Goal: Task Accomplishment & Management: Manage account settings

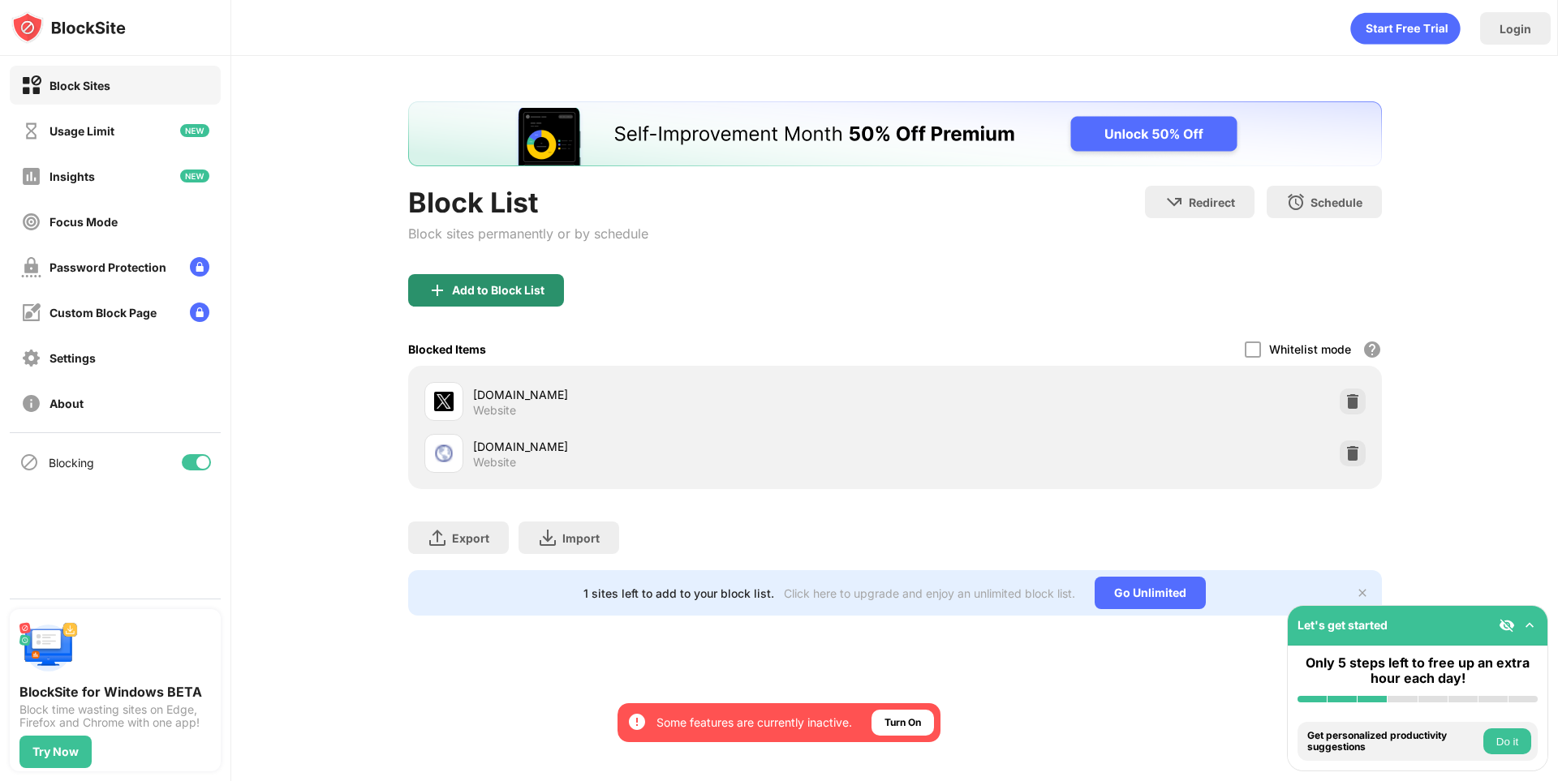
click at [458, 296] on div "Add to Block List" at bounding box center [498, 290] width 92 height 13
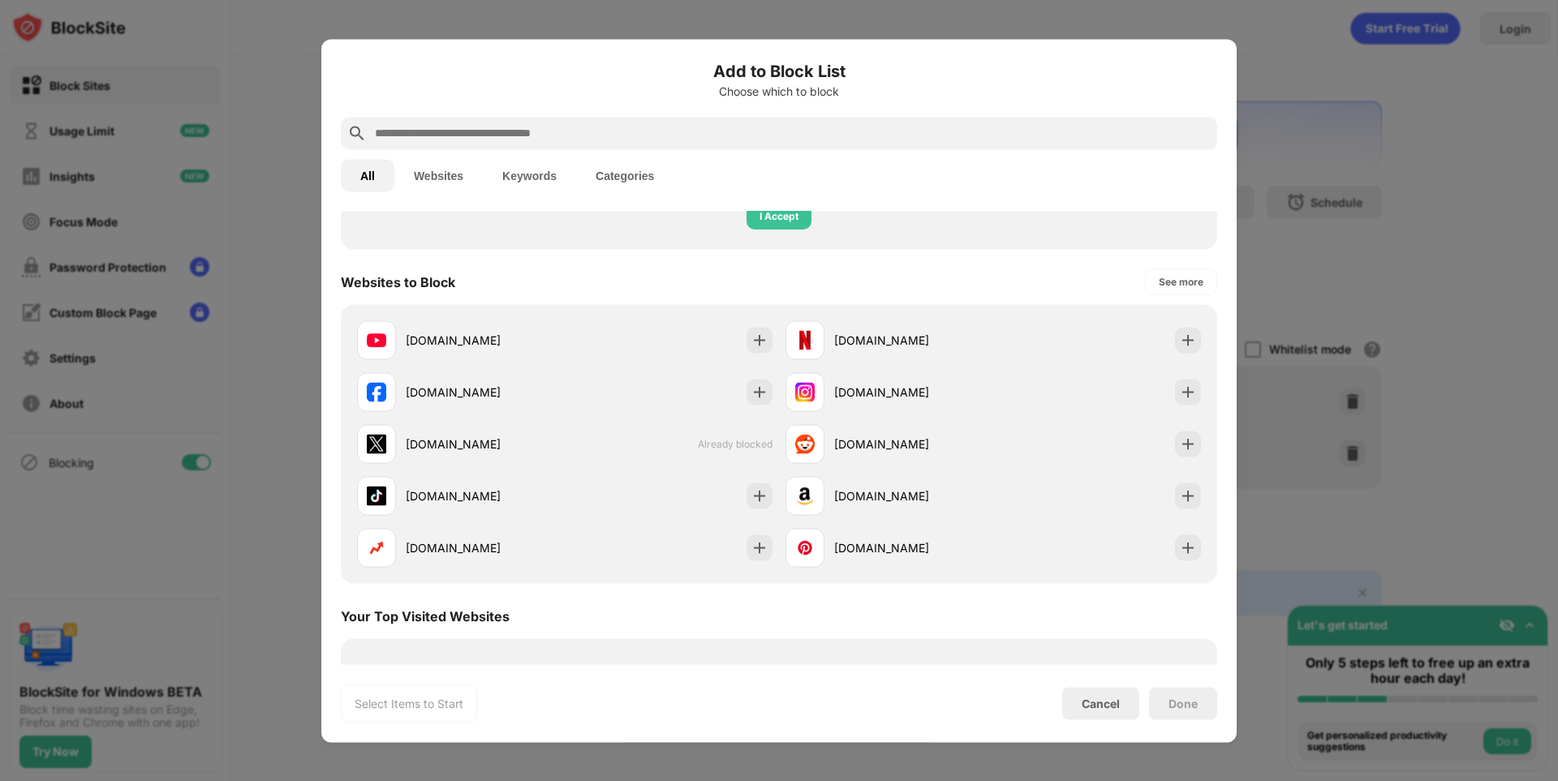
scroll to position [243, 0]
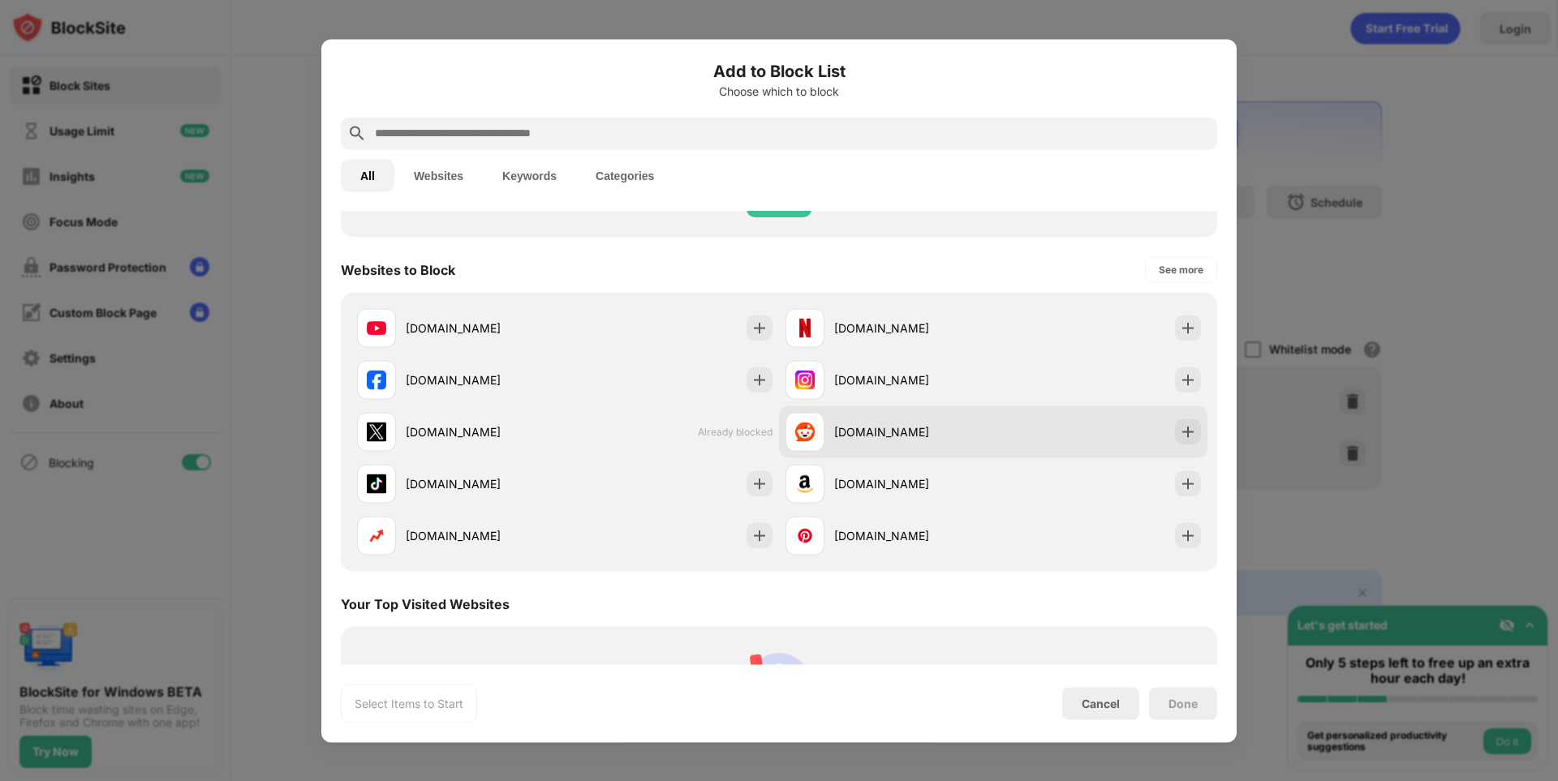
click at [897, 424] on div "[DOMAIN_NAME]" at bounding box center [913, 431] width 159 height 17
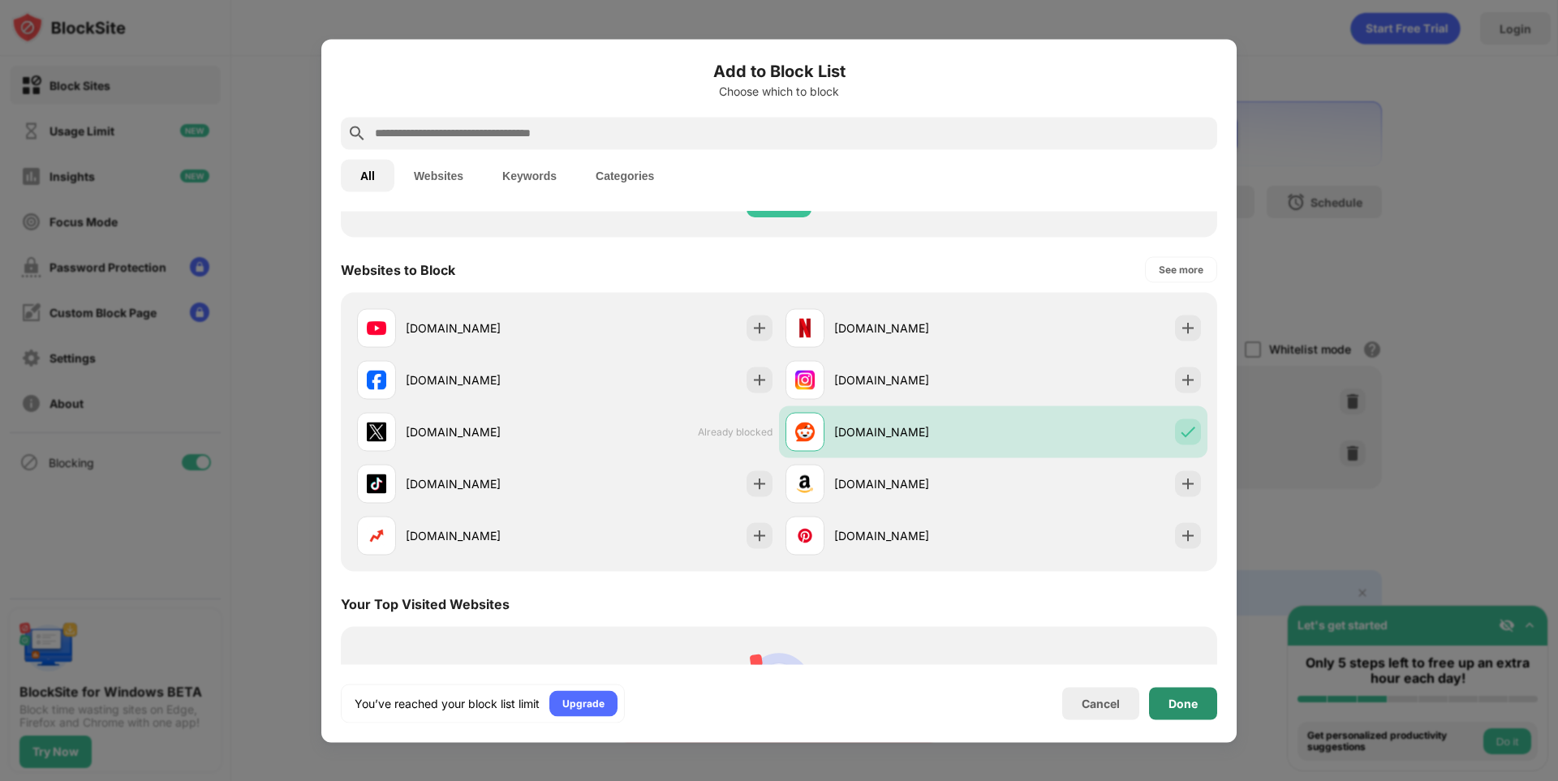
click at [1158, 699] on div "Done" at bounding box center [1183, 703] width 68 height 32
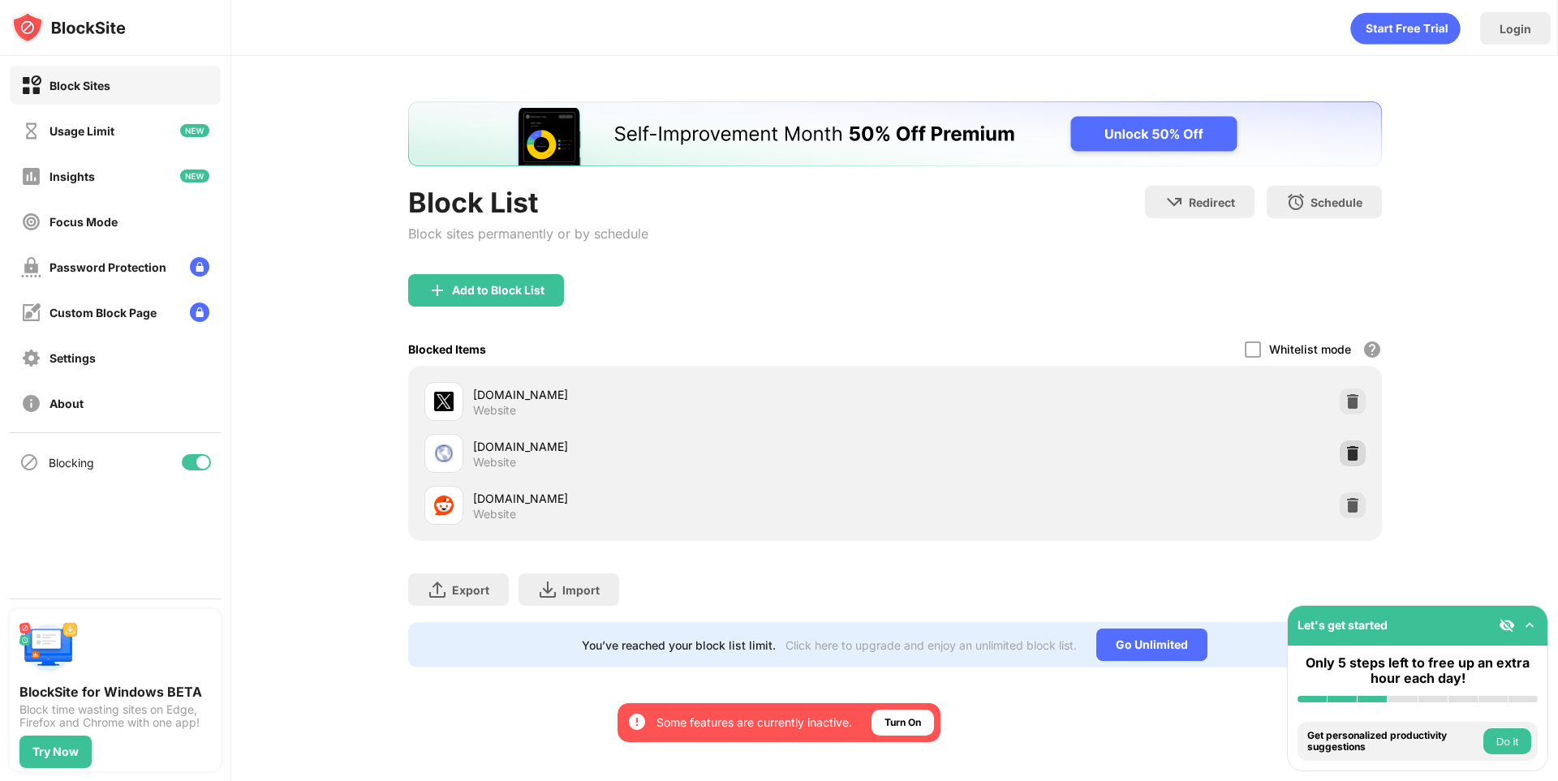
click at [1355, 459] on img at bounding box center [1352, 453] width 16 height 16
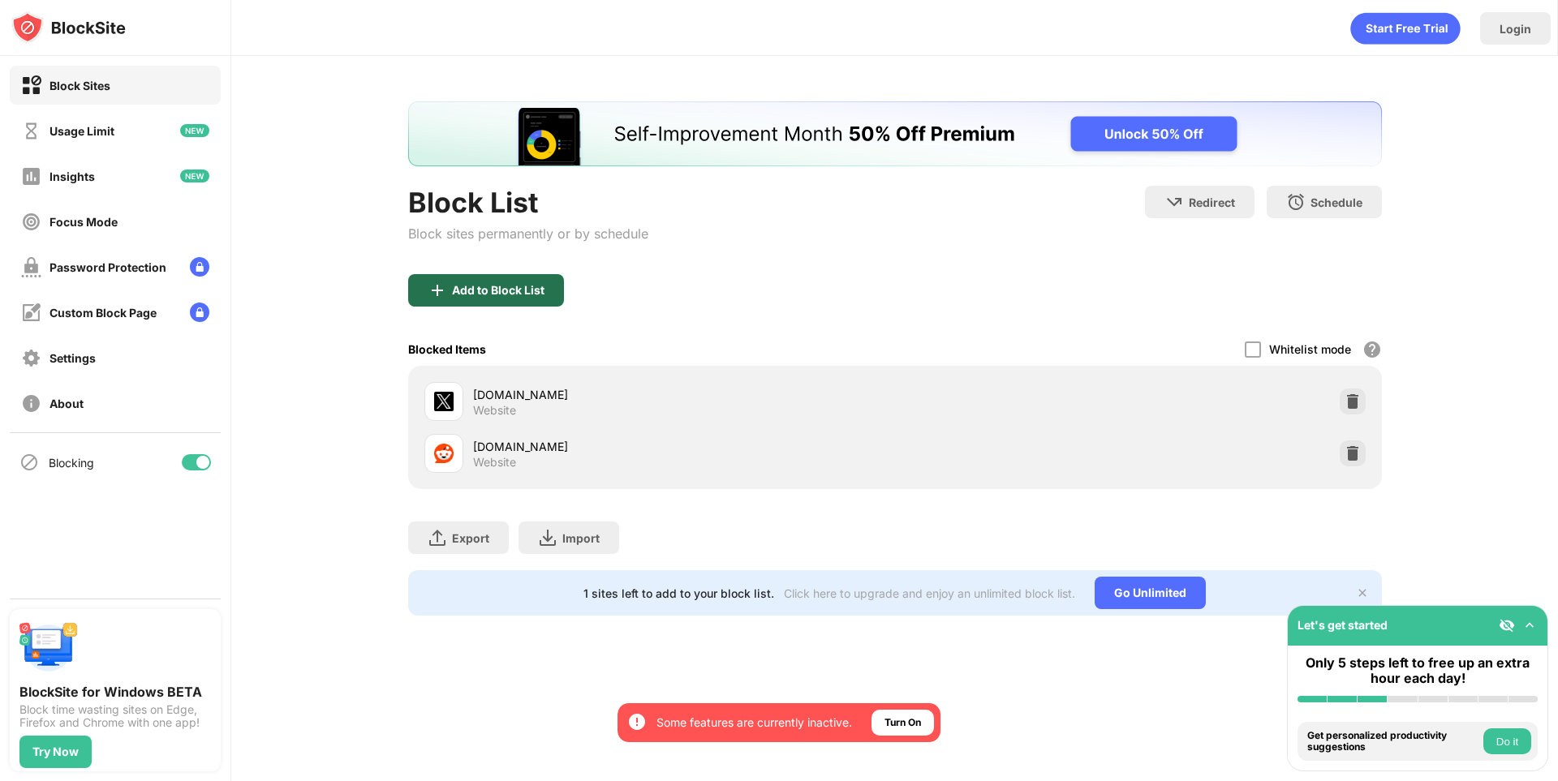
click at [475, 298] on div "Add to Block List" at bounding box center [486, 290] width 156 height 32
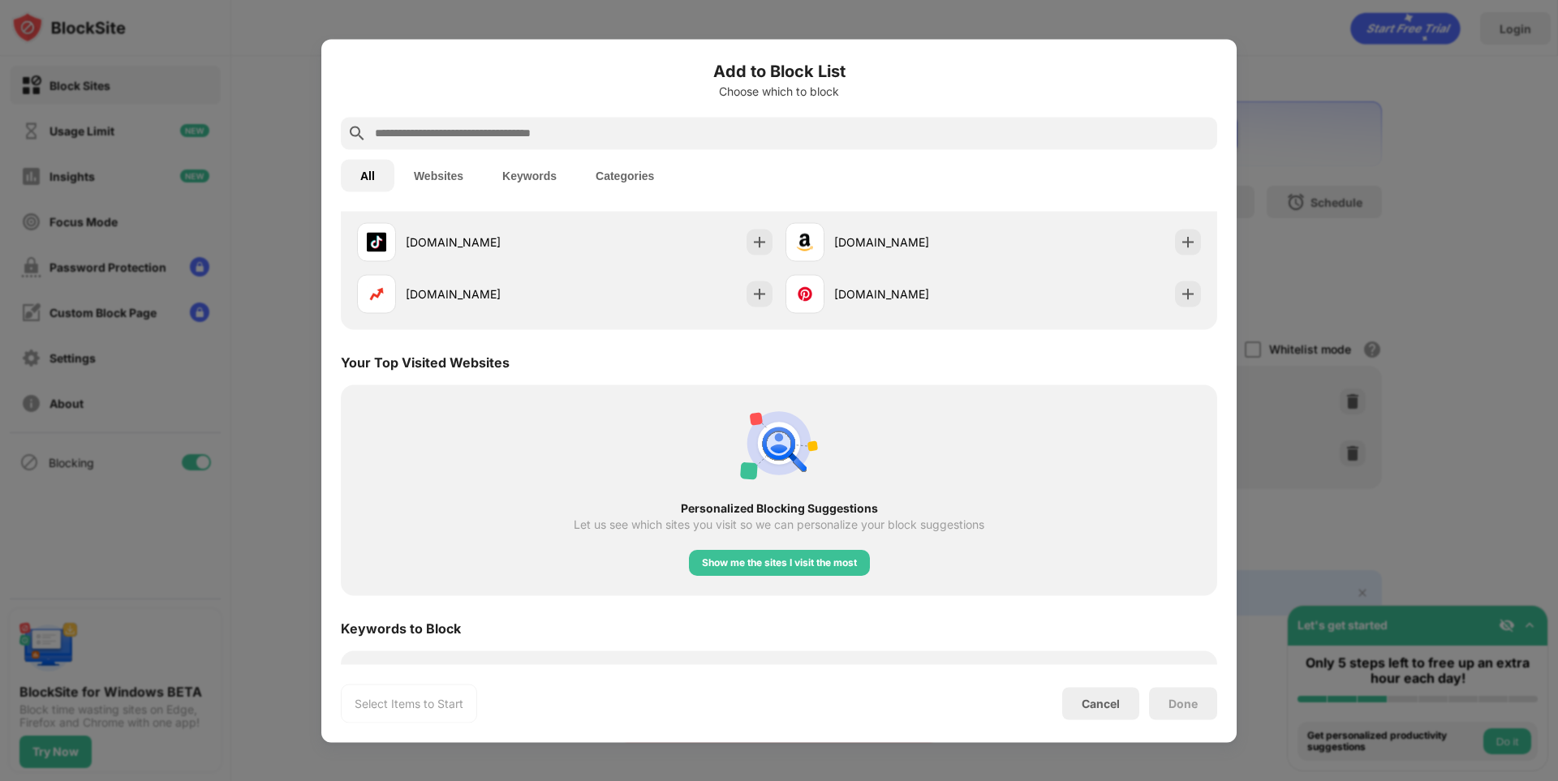
scroll to position [487, 0]
click at [1120, 707] on div "Cancel" at bounding box center [1100, 704] width 38 height 14
